Goal: Transaction & Acquisition: Purchase product/service

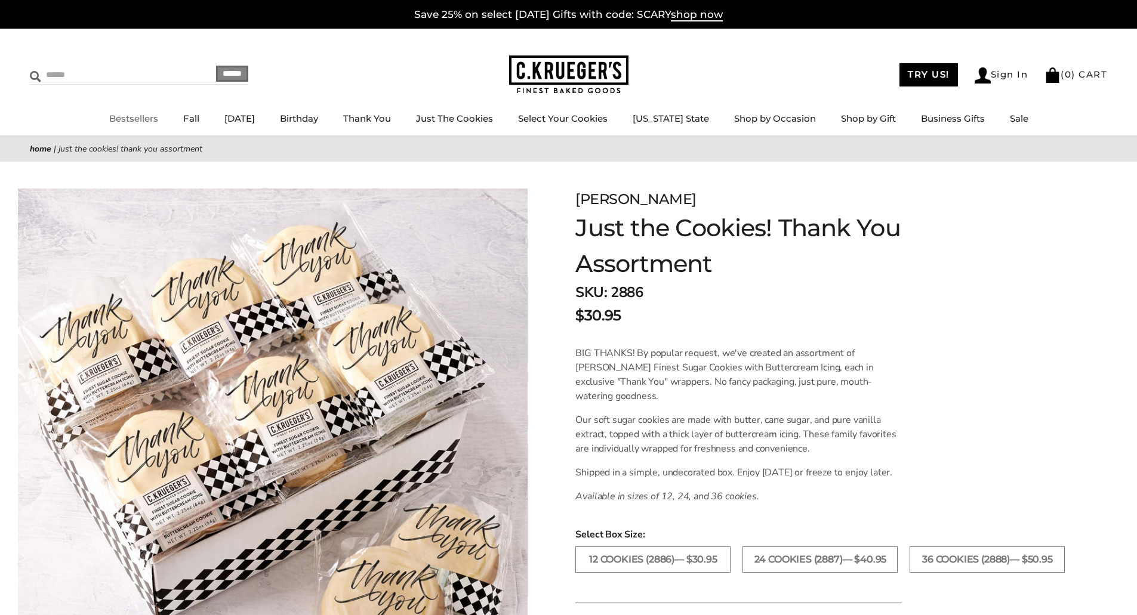
click at [60, 80] on input "Search" at bounding box center [101, 75] width 142 height 18
type input "****"
click at [216, 66] on input "******" at bounding box center [232, 74] width 32 height 16
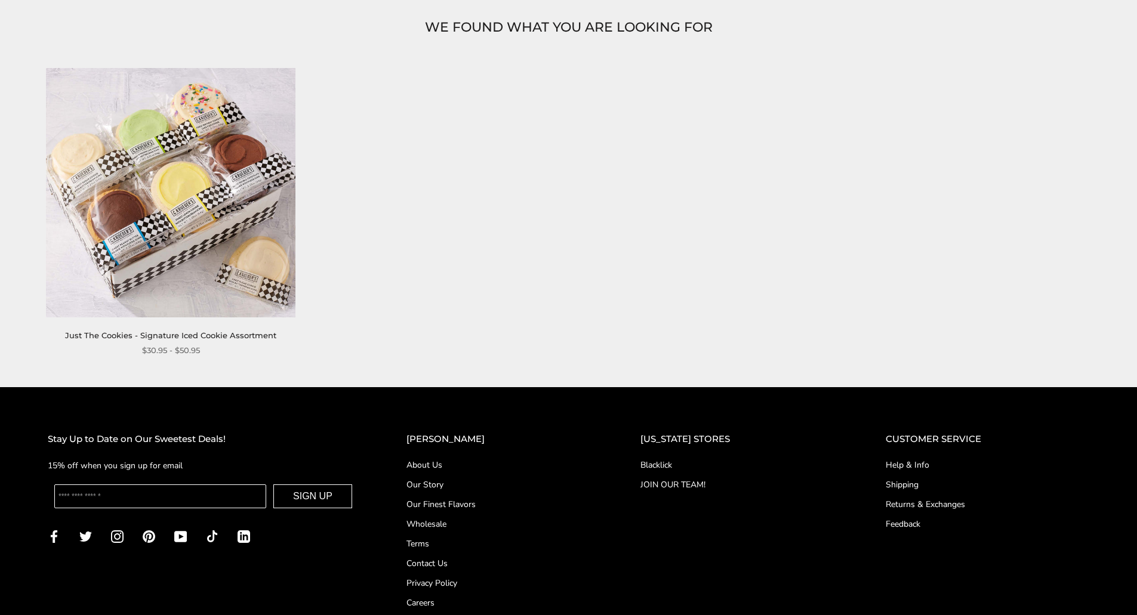
scroll to position [179, 0]
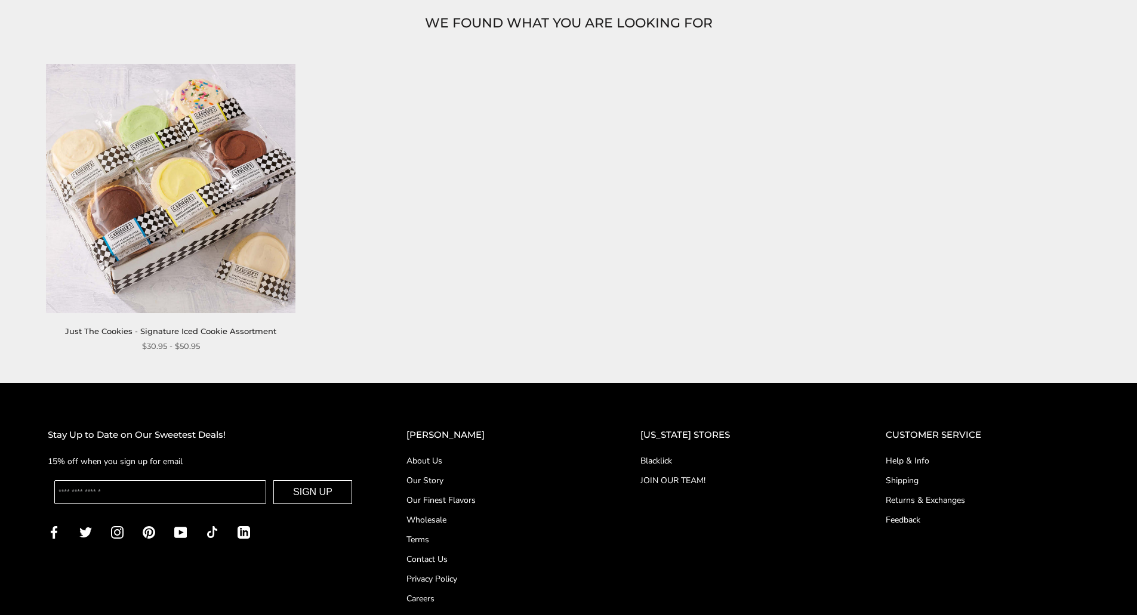
click at [211, 178] on img at bounding box center [171, 188] width 249 height 249
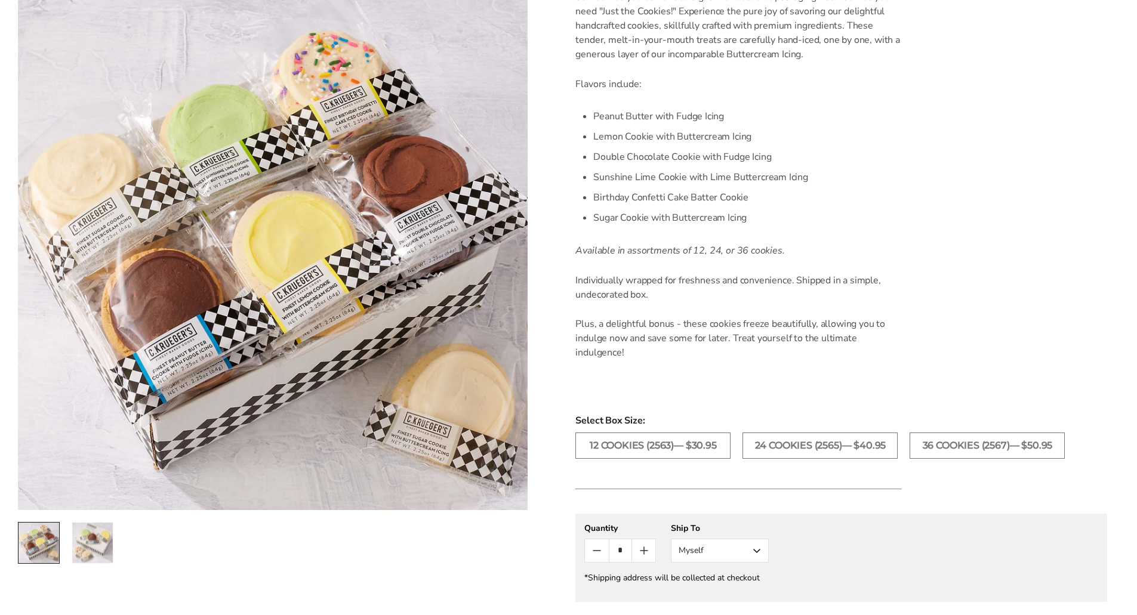
scroll to position [358, 0]
click at [664, 445] on label "12 COOKIES (2563)— $30.95" at bounding box center [652, 444] width 155 height 26
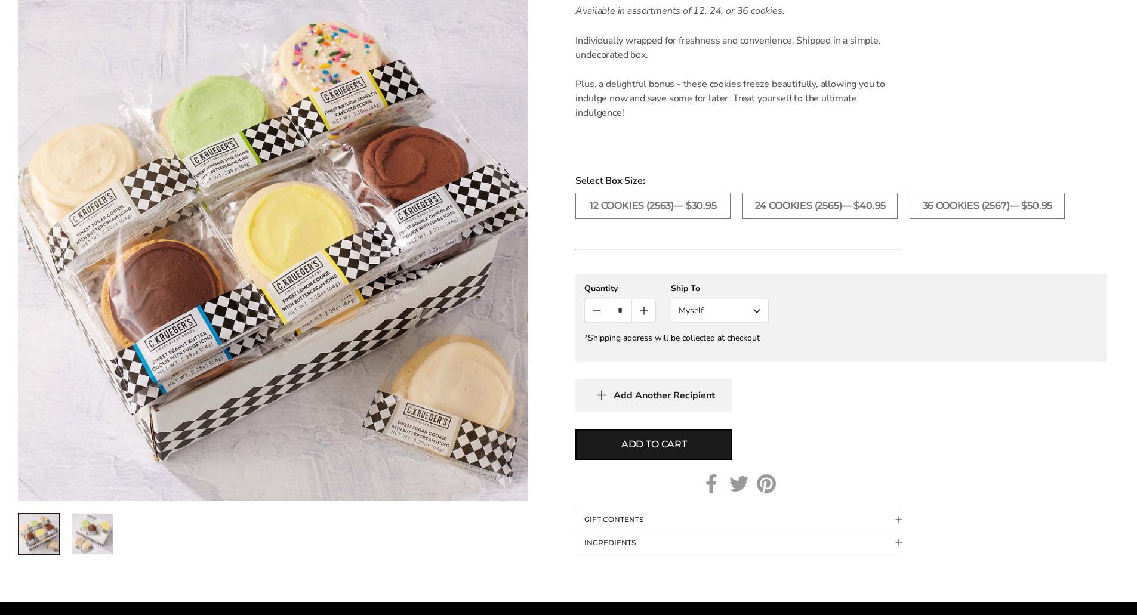
scroll to position [597, 0]
click at [898, 520] on span "Collapsible block button" at bounding box center [898, 518] width 7 height 7
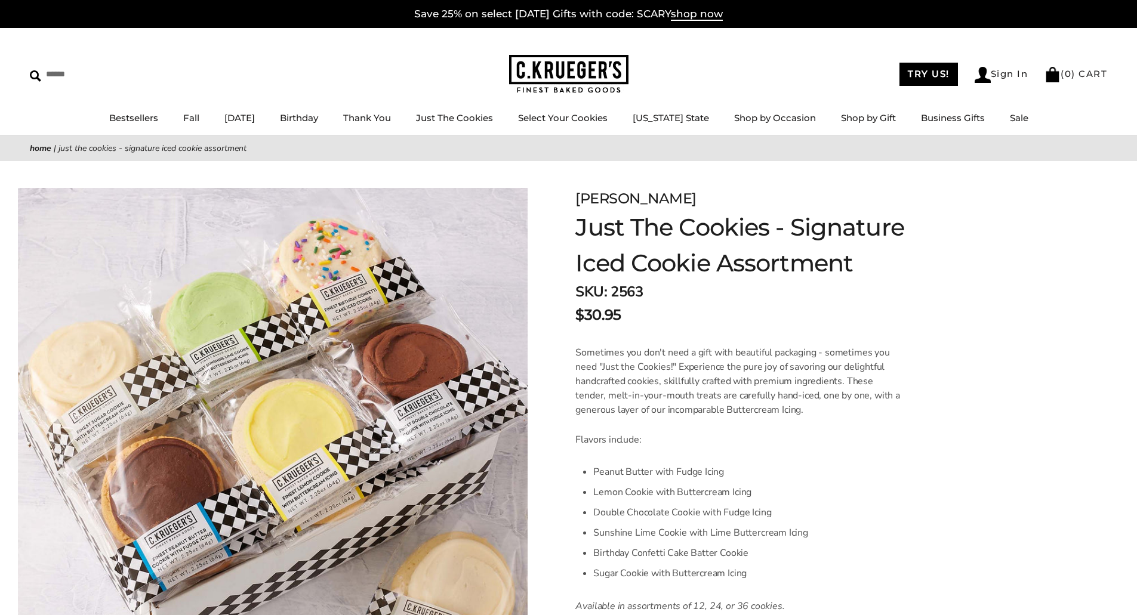
scroll to position [0, 0]
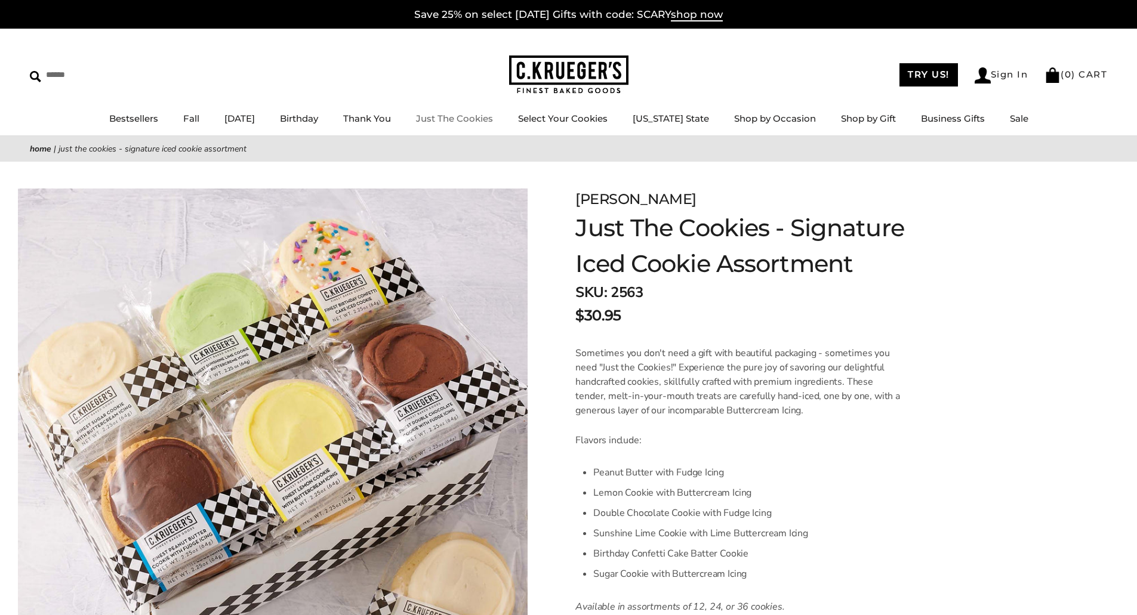
click at [493, 118] on link "Just The Cookies" at bounding box center [454, 118] width 77 height 11
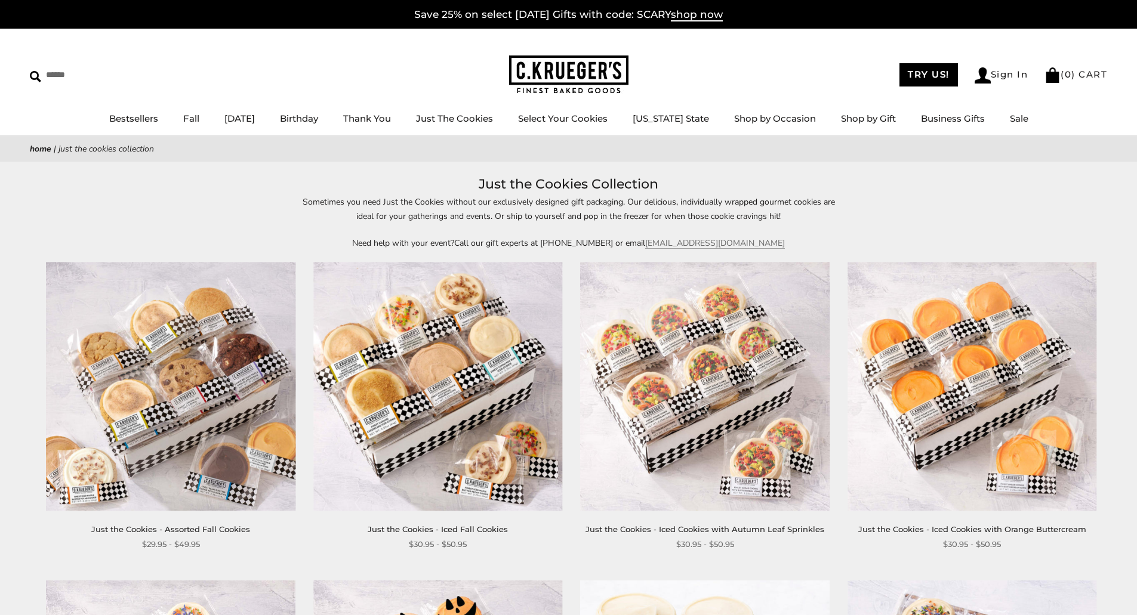
click at [453, 384] on img at bounding box center [437, 386] width 249 height 249
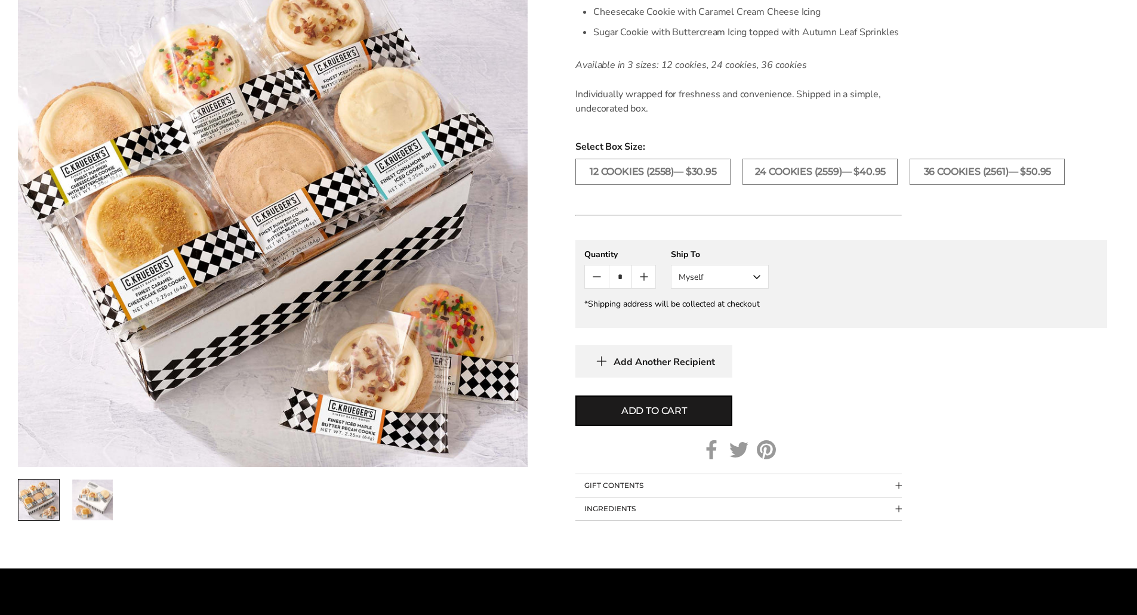
scroll to position [537, 0]
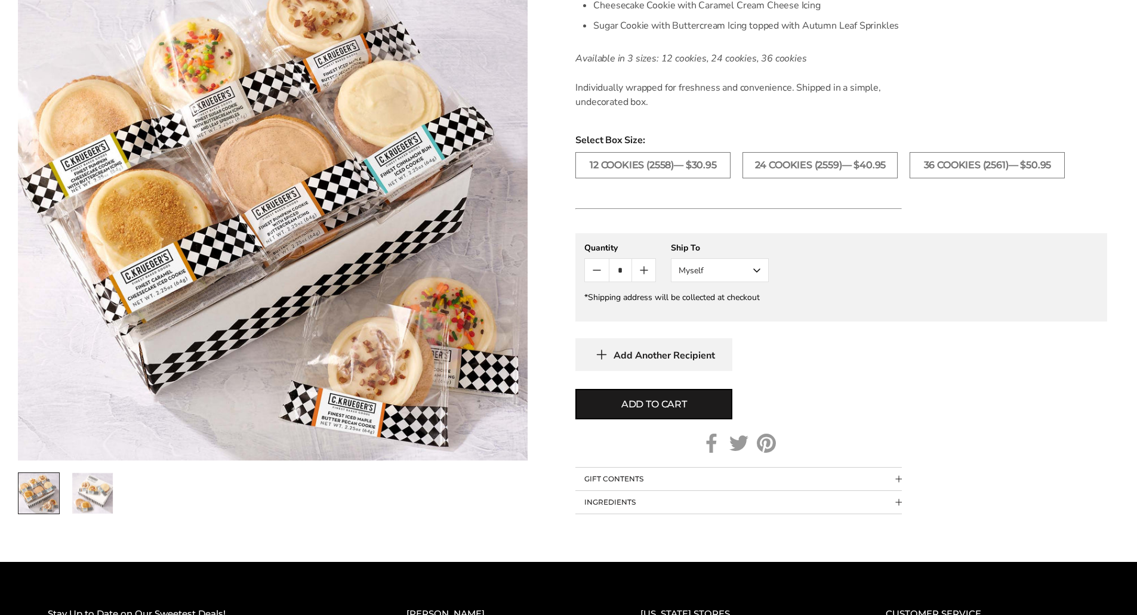
click at [898, 479] on span "Collapsible block button" at bounding box center [898, 479] width 7 height 7
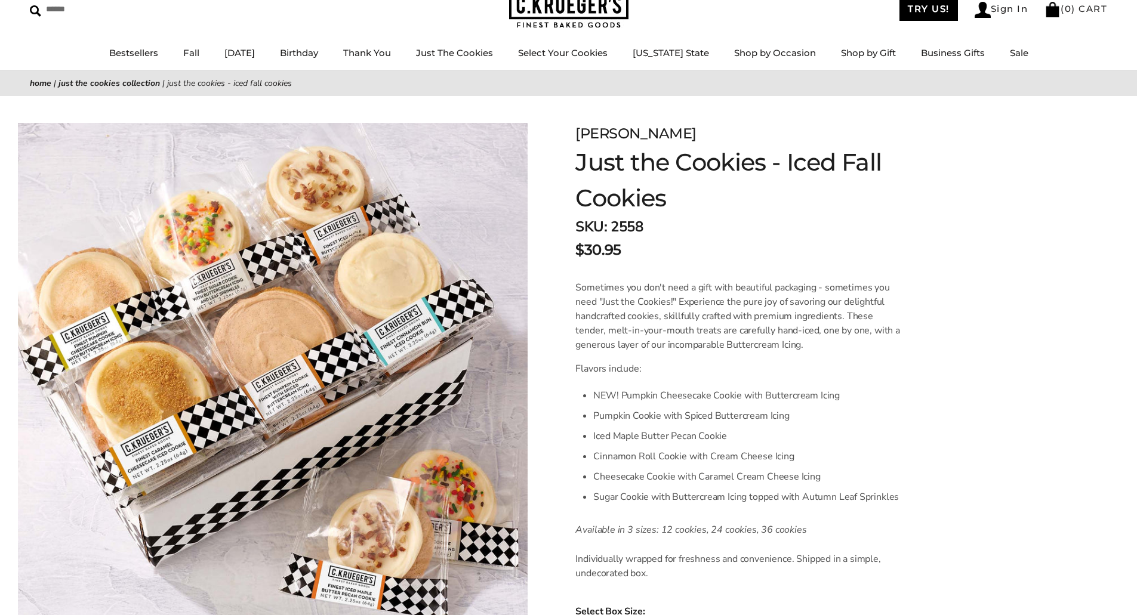
scroll to position [60, 0]
